Goal: Transaction & Acquisition: Obtain resource

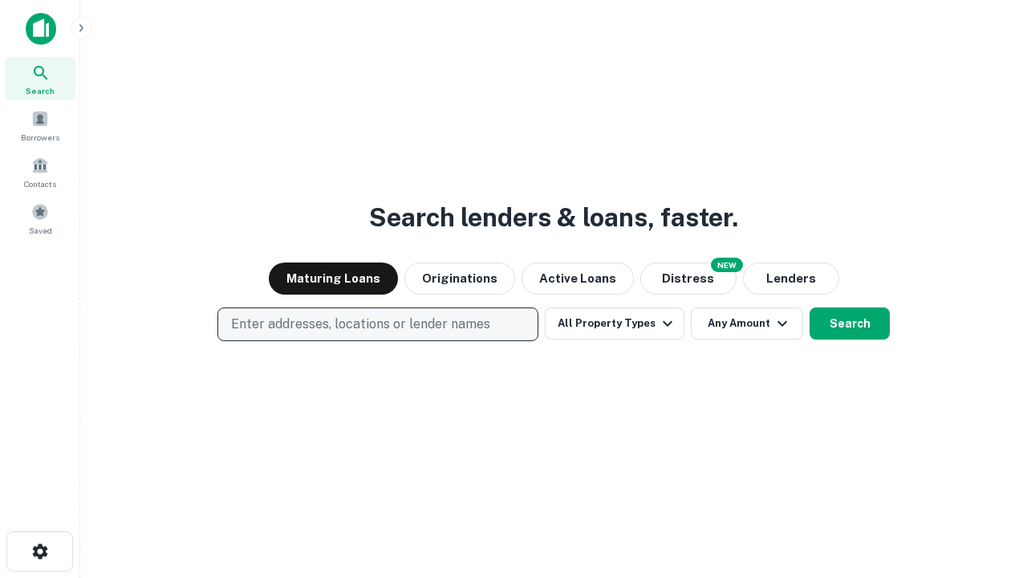
click at [377, 324] on p "Enter addresses, locations or lender names" at bounding box center [360, 324] width 259 height 19
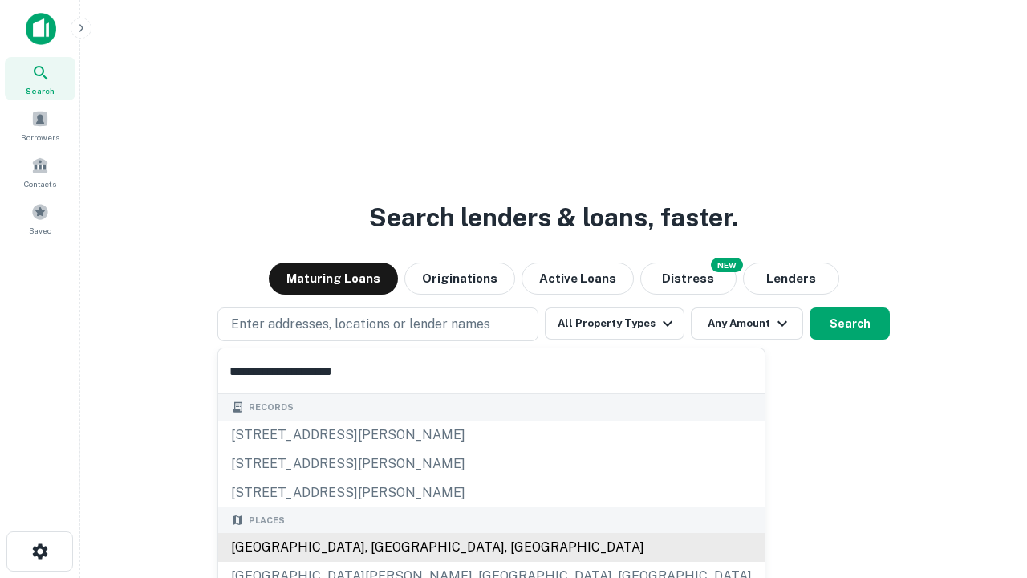
click at [384, 547] on div "[GEOGRAPHIC_DATA], [GEOGRAPHIC_DATA], [GEOGRAPHIC_DATA]" at bounding box center [491, 547] width 546 height 29
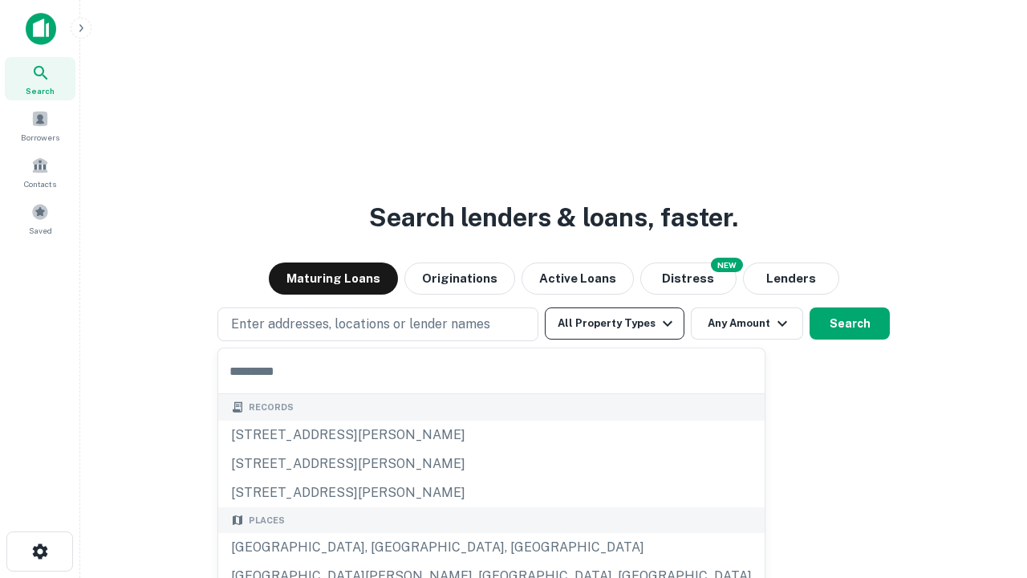
click at [615, 323] on button "All Property Types" at bounding box center [615, 323] width 140 height 32
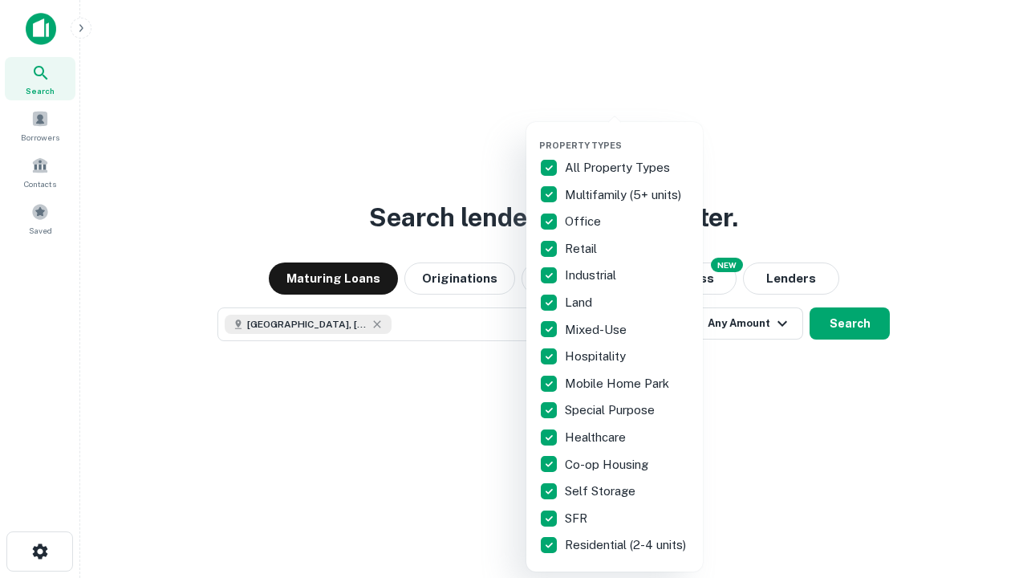
click at [628, 135] on button "button" at bounding box center [627, 135] width 177 height 1
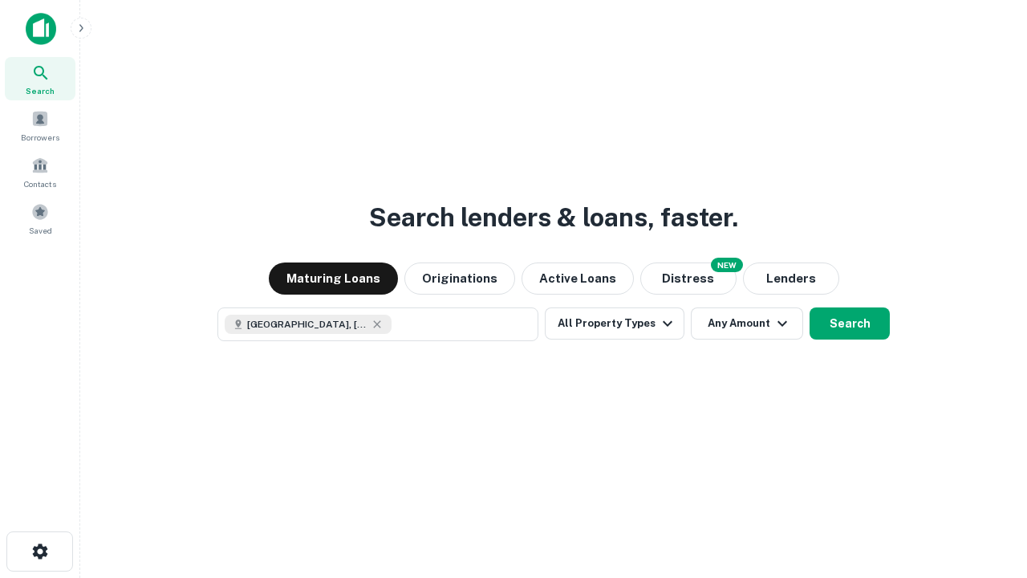
scroll to position [26, 0]
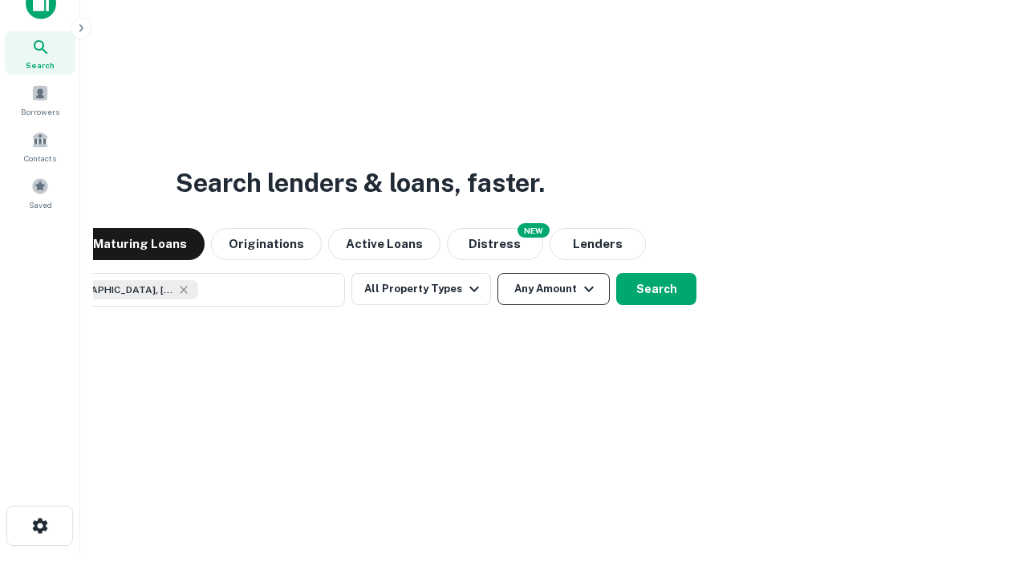
click at [498, 273] on button "Any Amount" at bounding box center [554, 289] width 112 height 32
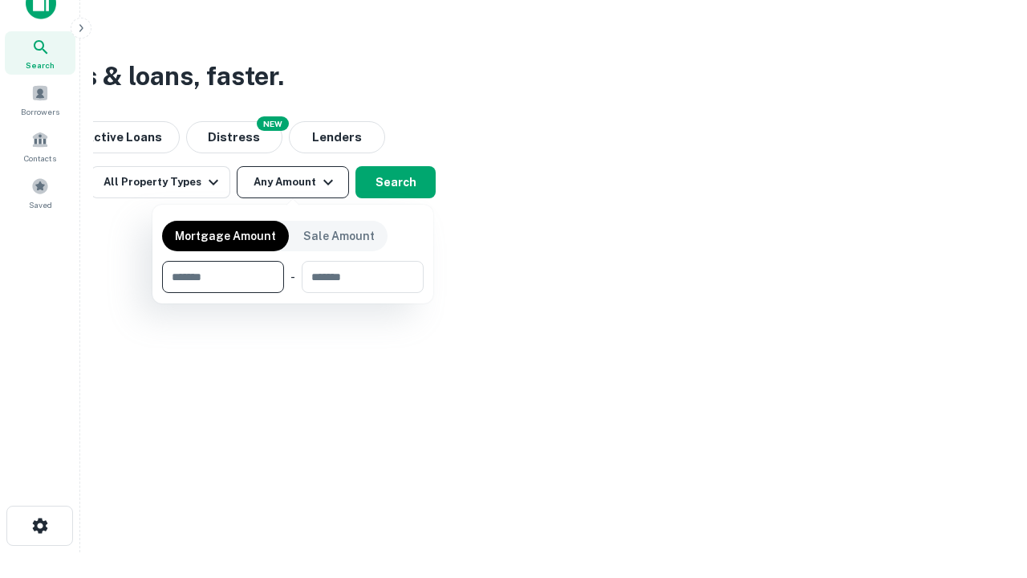
type input "*******"
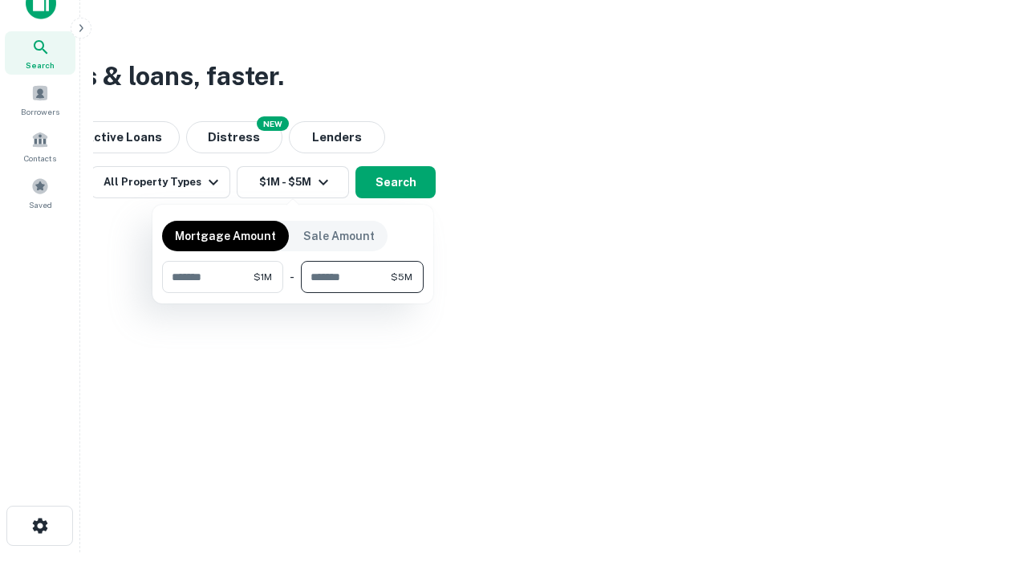
type input "*******"
click at [293, 293] on button "button" at bounding box center [293, 293] width 262 height 1
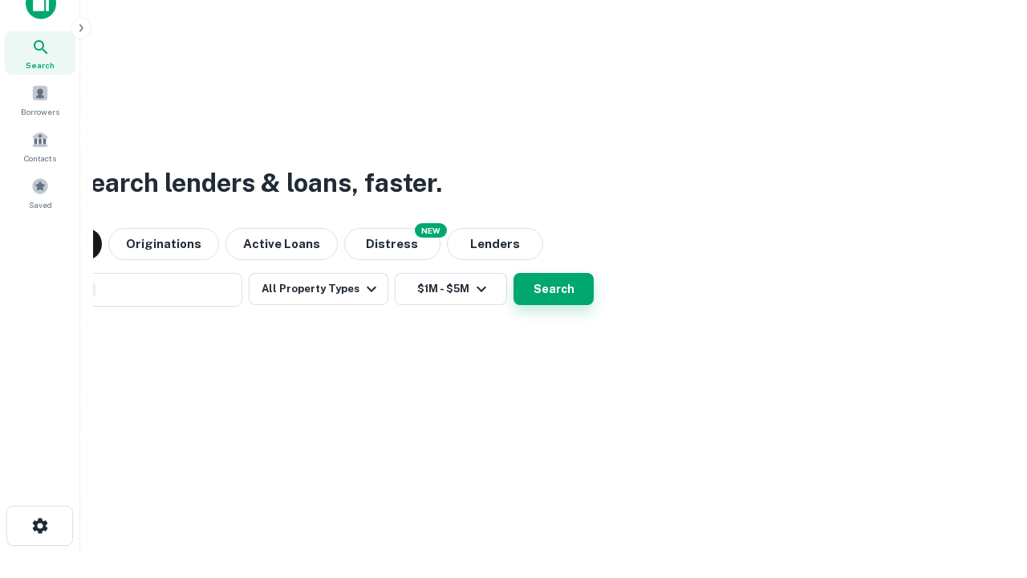
click at [514, 273] on button "Search" at bounding box center [554, 289] width 80 height 32
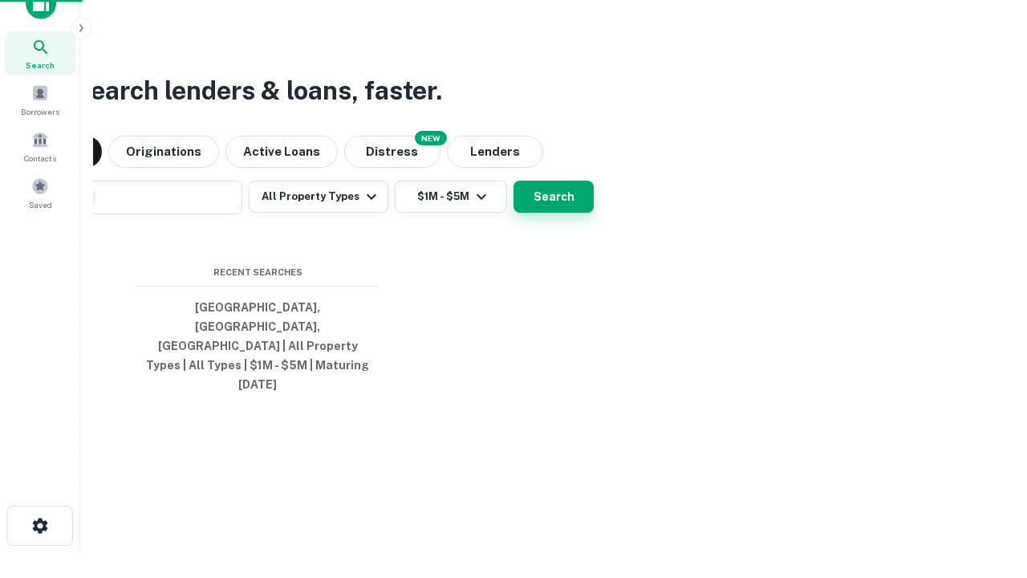
scroll to position [43, 454]
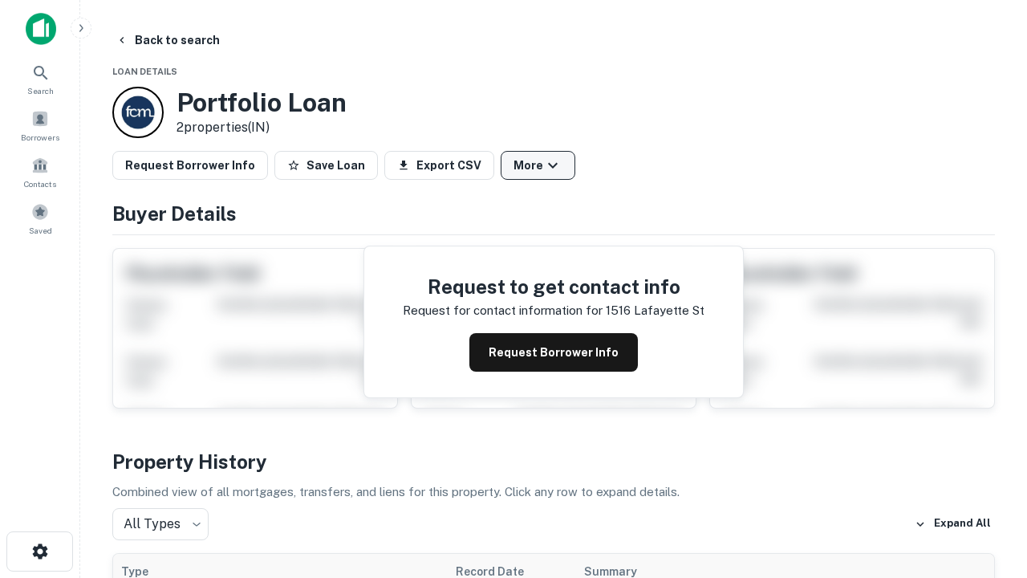
click at [538, 165] on button "More" at bounding box center [538, 165] width 75 height 29
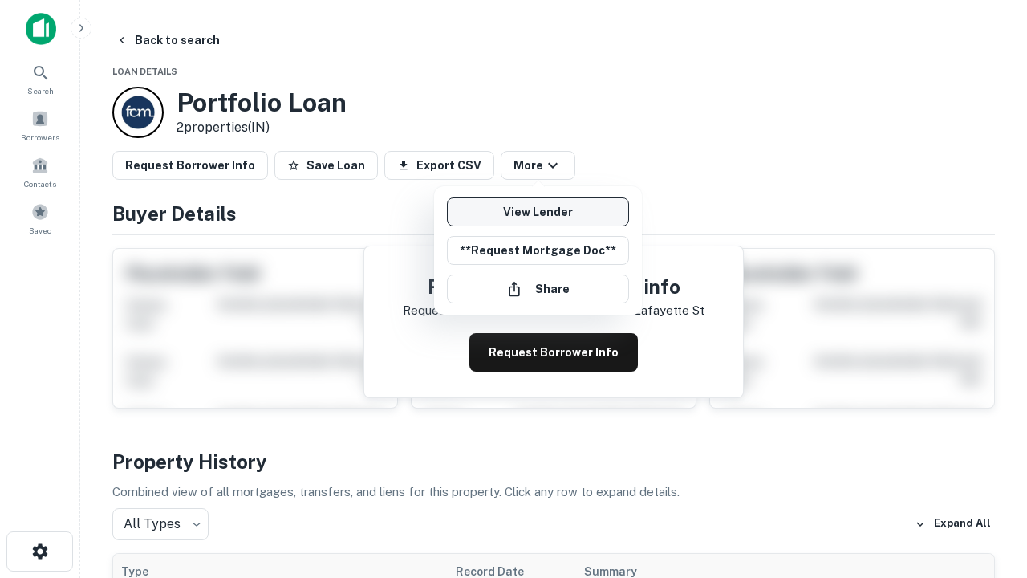
click at [538, 212] on link "View Lender" at bounding box center [538, 211] width 182 height 29
